Goal: Transaction & Acquisition: Purchase product/service

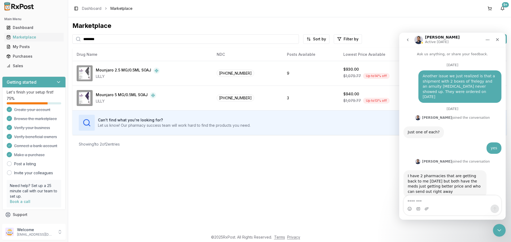
scroll to position [4113, 0]
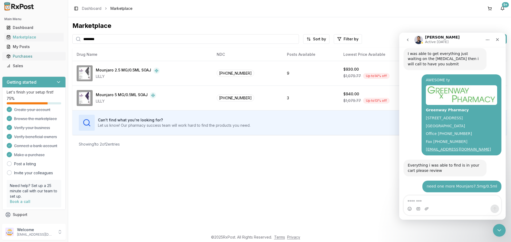
click at [29, 57] on div "Purchases" at bounding box center [33, 56] width 55 height 5
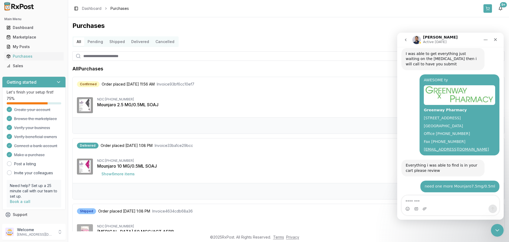
click at [485, 8] on button at bounding box center [487, 8] width 9 height 9
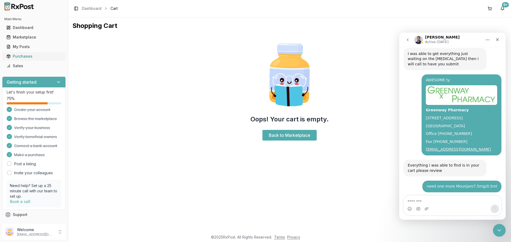
click at [23, 57] on div "Purchases" at bounding box center [33, 56] width 55 height 5
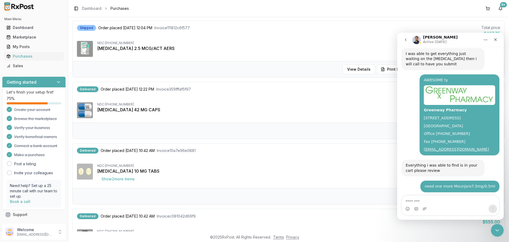
scroll to position [372, 0]
click at [292, 180] on div "NDC: [PHONE_NUMBER] [MEDICAL_DATA] 10 MG TABS Show 2 more item s" at bounding box center [298, 174] width 403 height 20
click at [494, 40] on icon "Close" at bounding box center [495, 39] width 3 height 3
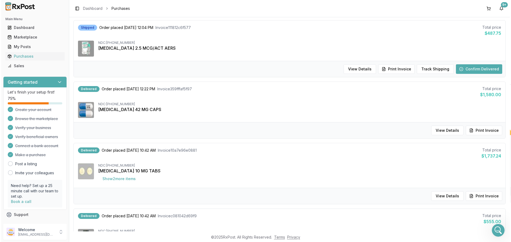
scroll to position [4113, 0]
click at [122, 179] on button "Show 2 more item s" at bounding box center [118, 179] width 42 height 10
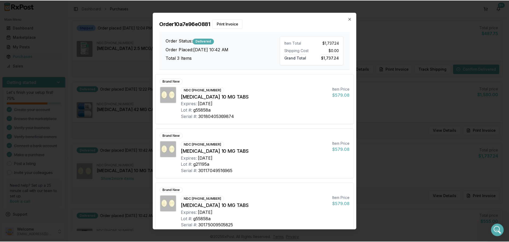
scroll to position [7, 0]
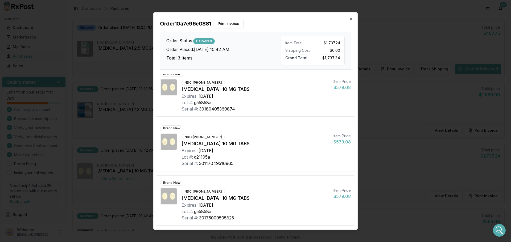
click at [350, 16] on div "Order 10a7e96e0881 Print Invoice Order Status: Delivered Order Placed: [DATE] 1…" at bounding box center [256, 41] width 204 height 57
click at [351, 20] on icon "button" at bounding box center [351, 19] width 4 height 4
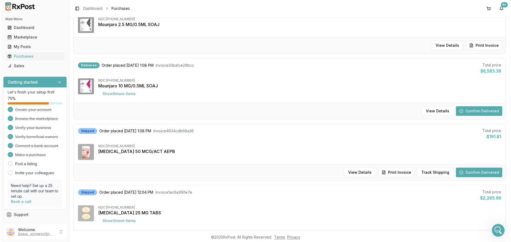
scroll to position [80, 0]
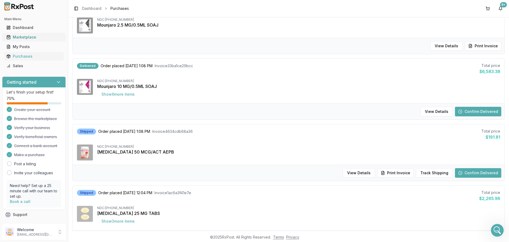
click at [39, 38] on div "Marketplace" at bounding box center [33, 37] width 55 height 5
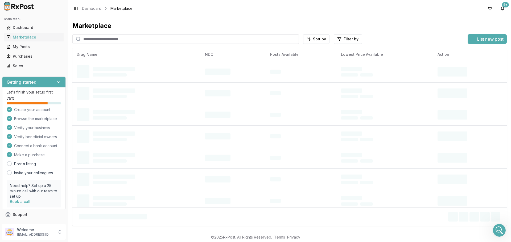
click at [92, 39] on input "search" at bounding box center [185, 39] width 226 height 10
type input "*********"
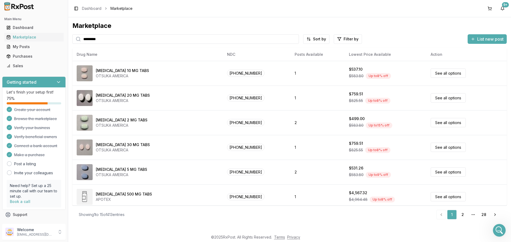
click at [144, 42] on input "*********" at bounding box center [185, 39] width 226 height 10
click at [123, 40] on input "*********" at bounding box center [185, 39] width 226 height 10
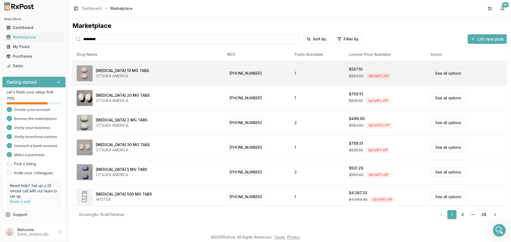
click at [152, 63] on td "[MEDICAL_DATA] 10 MG TABS OTSUKA AMERICA" at bounding box center [147, 73] width 150 height 25
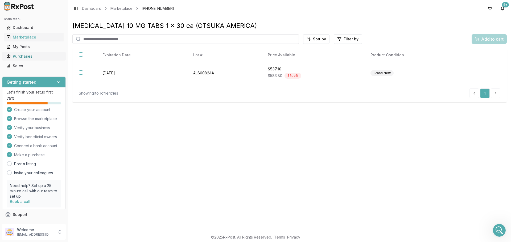
click at [21, 56] on div "Purchases" at bounding box center [33, 56] width 55 height 5
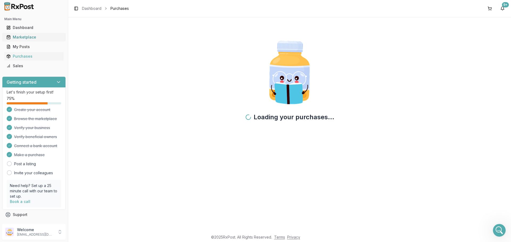
click at [24, 35] on div "Marketplace" at bounding box center [33, 37] width 55 height 5
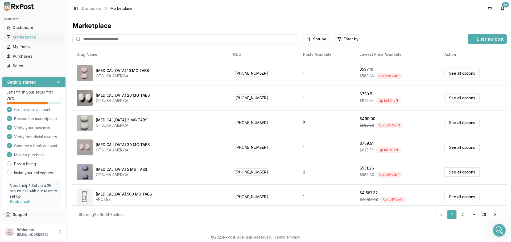
click at [121, 37] on input "search" at bounding box center [185, 39] width 226 height 10
type input "*********"
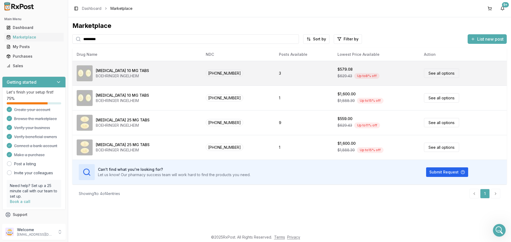
click at [449, 73] on link "See all options" at bounding box center [441, 73] width 35 height 9
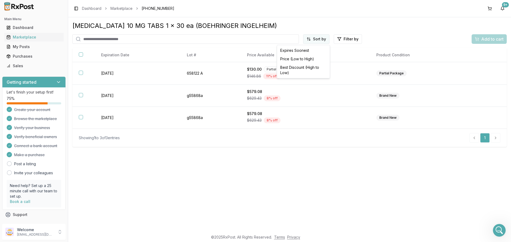
click at [319, 41] on html "Main Menu Dashboard Marketplace My Posts Purchases Sales Getting started Let's …" at bounding box center [255, 121] width 511 height 242
click at [301, 58] on div "Price (Low to High)" at bounding box center [303, 59] width 51 height 9
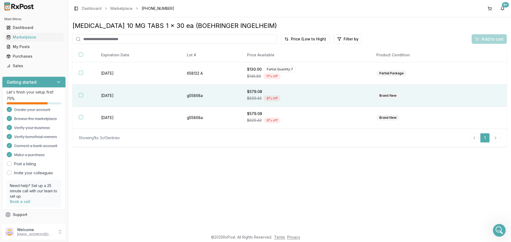
click at [80, 99] on th at bounding box center [83, 96] width 22 height 22
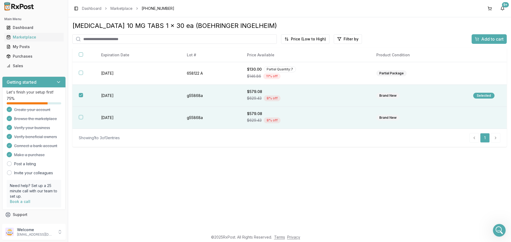
click at [81, 118] on button "button" at bounding box center [81, 117] width 4 height 4
click at [496, 38] on span "Add to cart" at bounding box center [492, 39] width 22 height 6
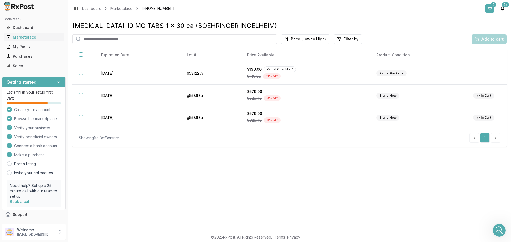
click at [490, 8] on button "2" at bounding box center [489, 8] width 9 height 9
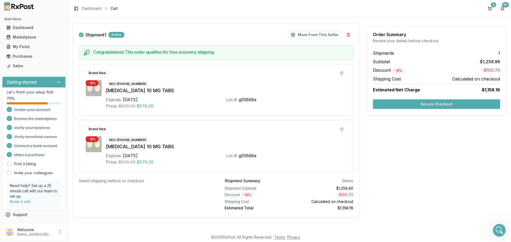
scroll to position [78, 0]
click at [432, 104] on button "Secure Checkout" at bounding box center [436, 105] width 127 height 10
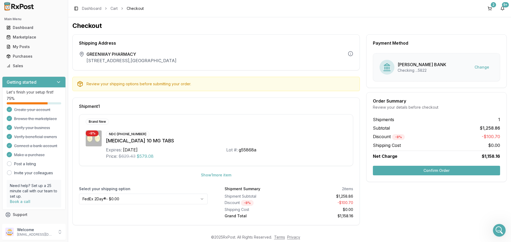
click at [416, 172] on button "Confirm Order" at bounding box center [436, 171] width 127 height 10
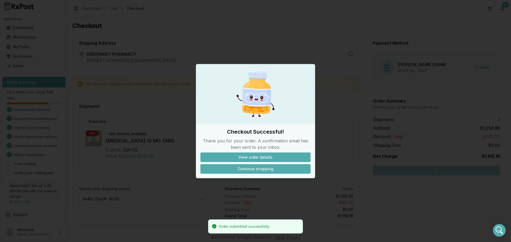
click at [264, 169] on button "Continue shopping" at bounding box center [255, 169] width 110 height 10
